Goal: Task Accomplishment & Management: Use online tool/utility

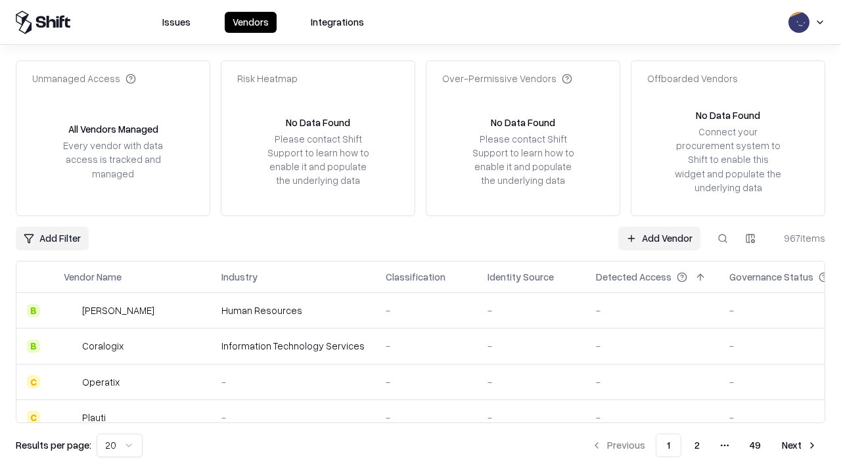
click at [659, 238] on link "Add Vendor" at bounding box center [659, 239] width 82 height 24
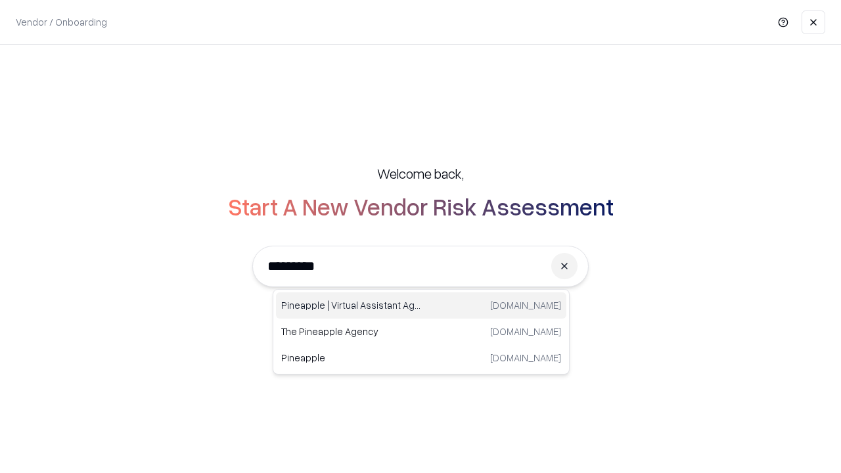
click at [421, 306] on div "Pineapple | Virtual Assistant Agency [DOMAIN_NAME]" at bounding box center [421, 305] width 290 height 26
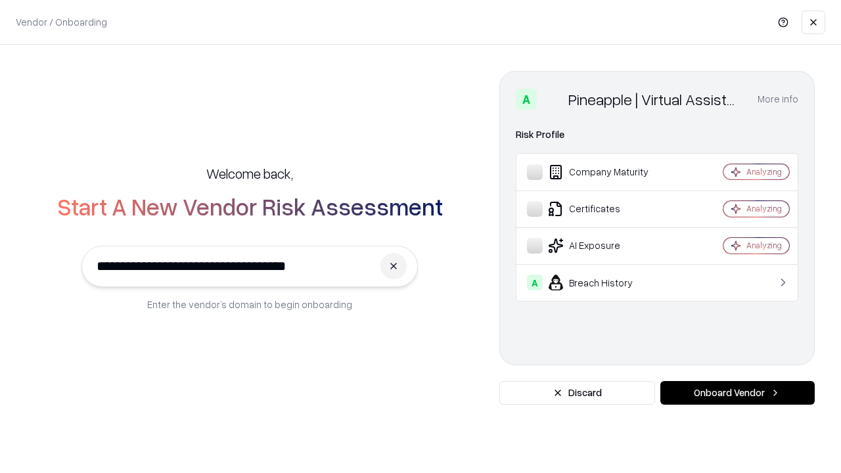
type input "**********"
click at [737, 393] on button "Onboard Vendor" at bounding box center [737, 393] width 154 height 24
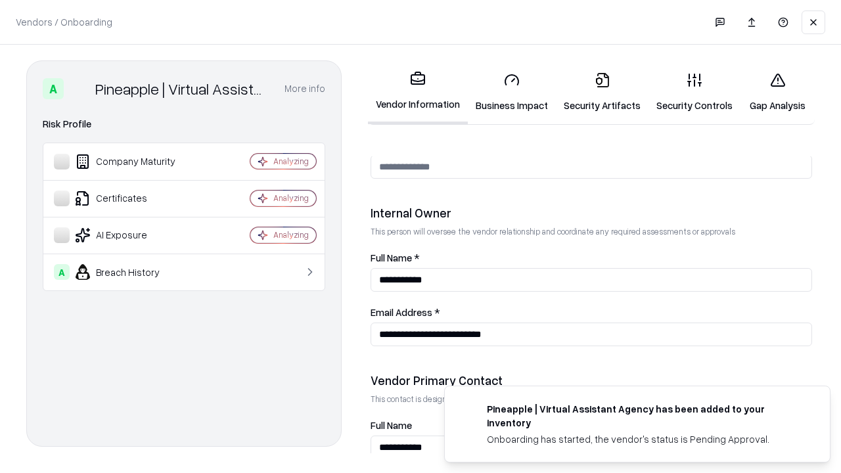
scroll to position [681, 0]
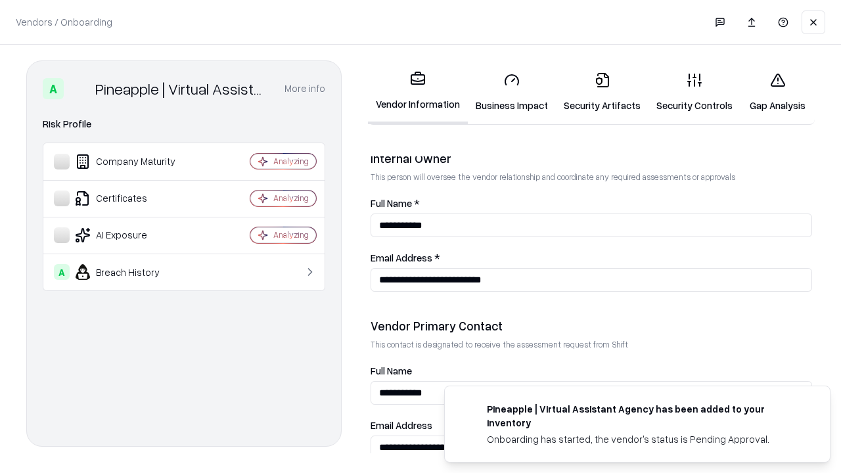
click at [512, 92] on link "Business Impact" at bounding box center [512, 92] width 88 height 61
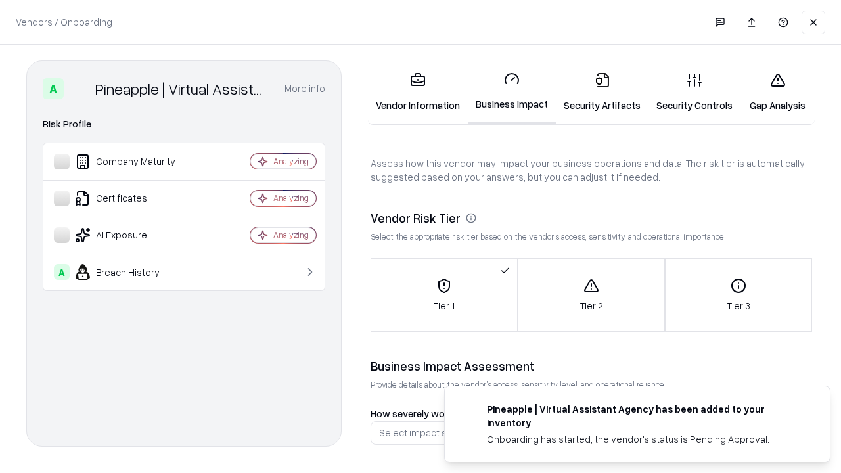
click at [602, 92] on link "Security Artifacts" at bounding box center [602, 92] width 93 height 61
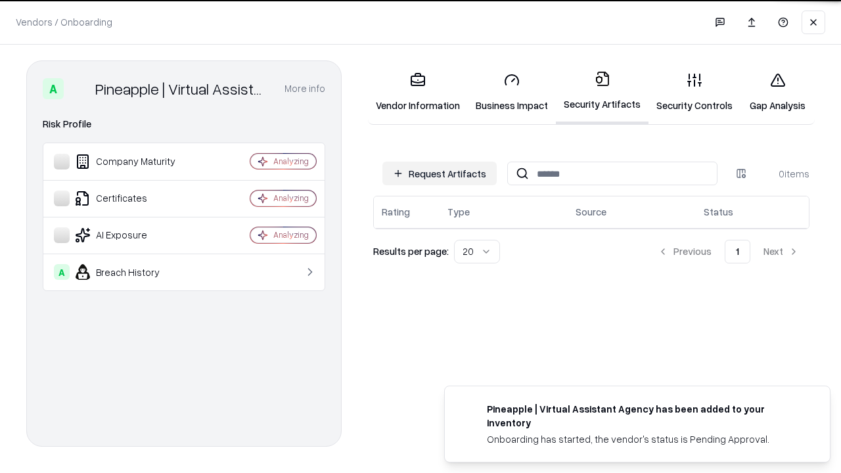
click at [440, 173] on button "Request Artifacts" at bounding box center [439, 174] width 114 height 24
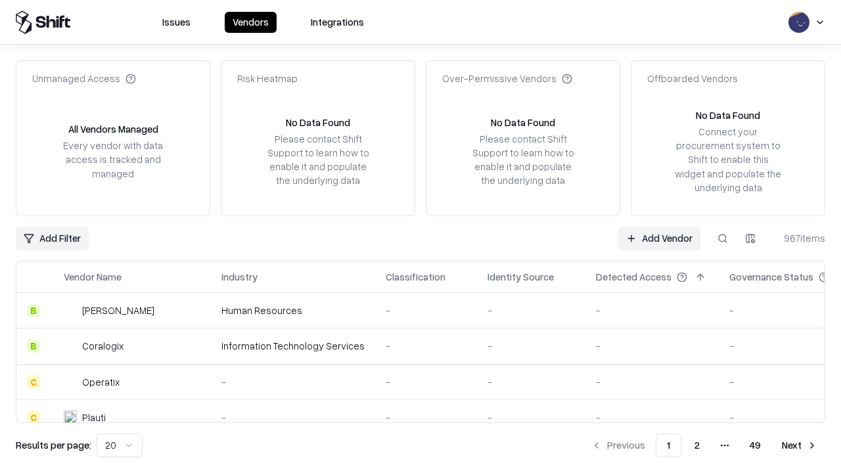
click at [659, 238] on link "Add Vendor" at bounding box center [659, 239] width 82 height 24
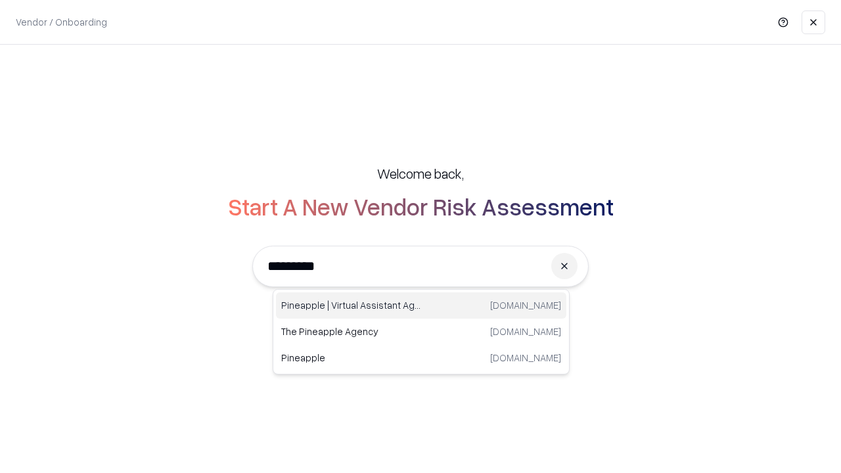
click at [421, 306] on div "Pineapple | Virtual Assistant Agency [DOMAIN_NAME]" at bounding box center [421, 305] width 290 height 26
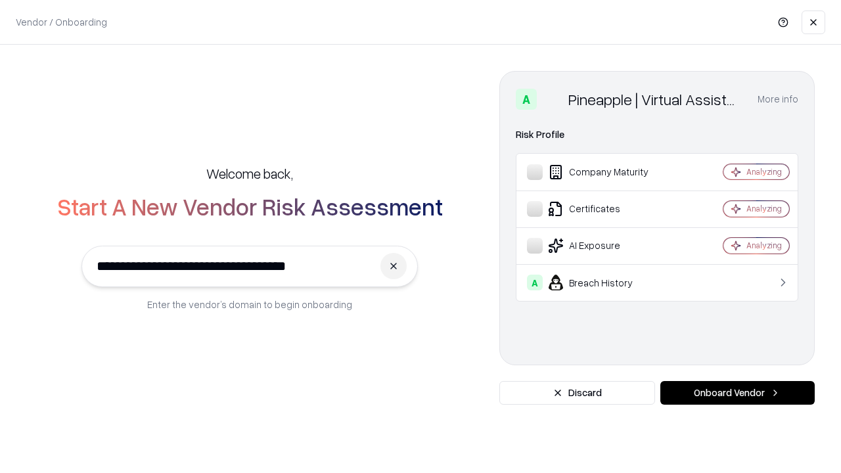
type input "**********"
click at [737, 393] on button "Onboard Vendor" at bounding box center [737, 393] width 154 height 24
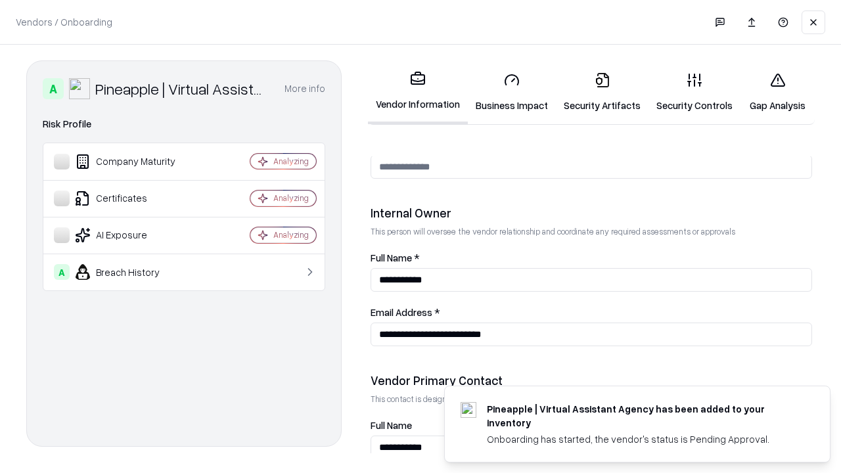
scroll to position [681, 0]
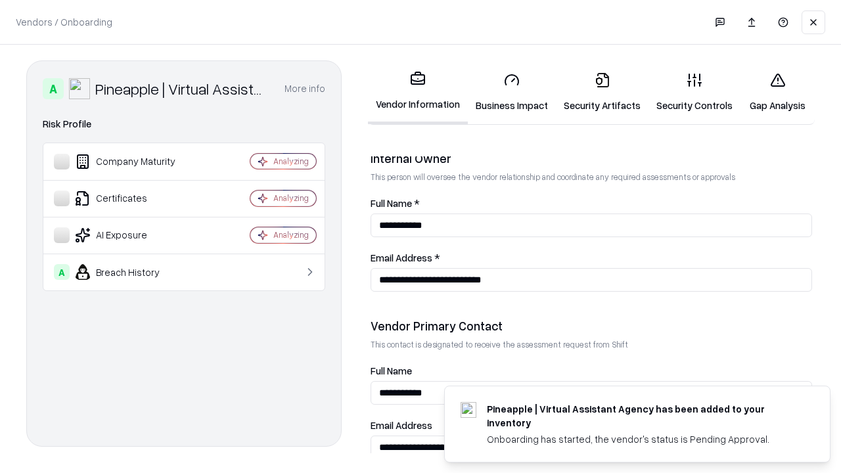
click at [777, 92] on link "Gap Analysis" at bounding box center [778, 92] width 74 height 61
